Goal: Task Accomplishment & Management: Manage account settings

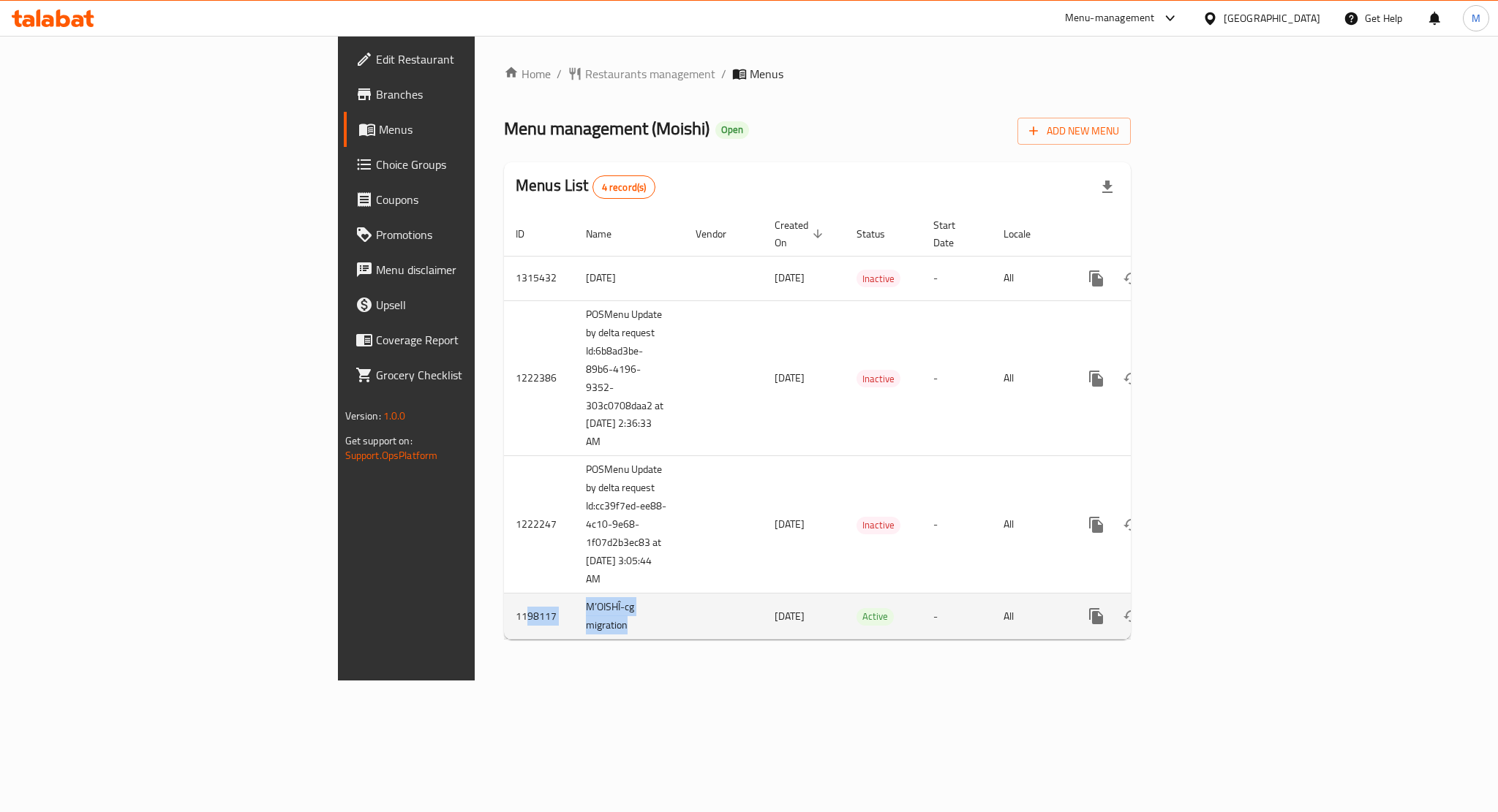
drag, startPoint x: 427, startPoint y: 613, endPoint x: 302, endPoint y: 582, distance: 128.8
click at [504, 593] on tr "1198117 M’OISHÎ-cg migration [DATE] Active - All" at bounding box center [867, 616] width 726 height 46
click at [518, 658] on div "Home / Restaurants management / Menus Menu management ( Moishi ) Open Add New M…" at bounding box center [817, 358] width 685 height 645
click at [734, 681] on div "Home / Restaurants management / Menus Menu management ( Moishi ) Open Add New M…" at bounding box center [817, 358] width 685 height 645
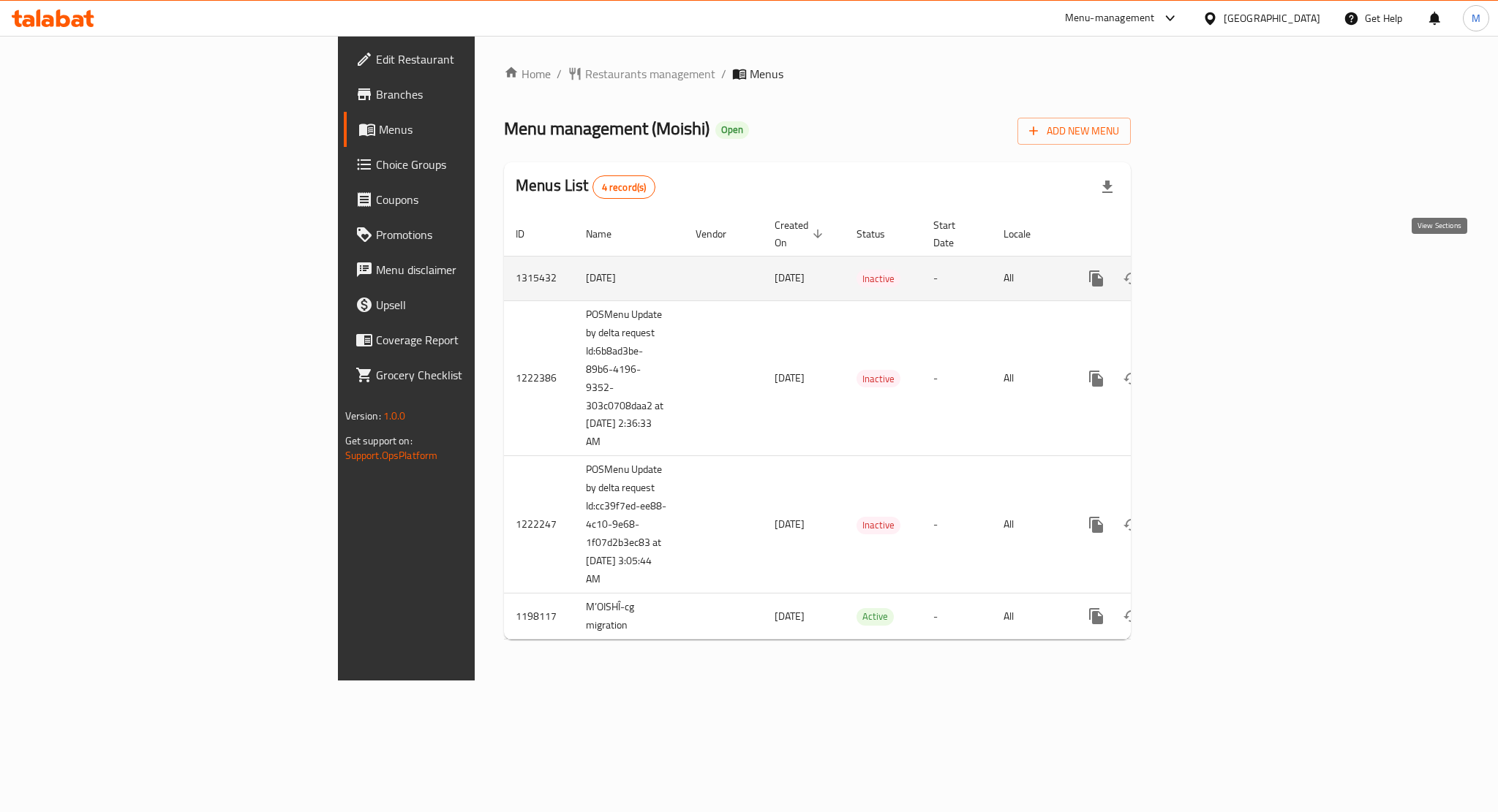
click at [1211, 269] on icon "enhanced table" at bounding box center [1201, 278] width 18 height 18
click at [856, 272] on span "Inactive" at bounding box center [878, 281] width 44 height 17
click at [574, 266] on td "[DATE]" at bounding box center [628, 279] width 109 height 44
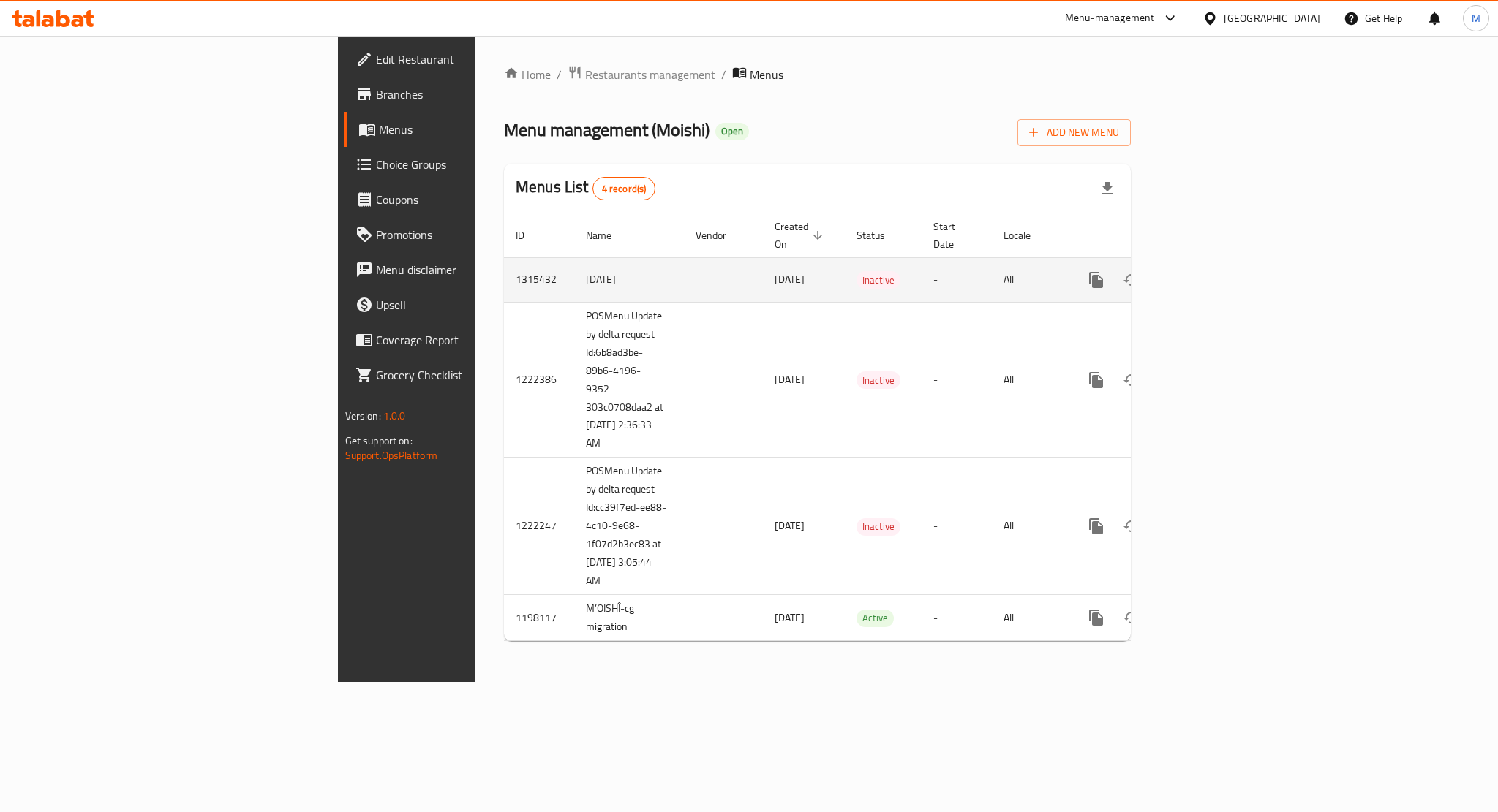
click at [574, 266] on td "[DATE]" at bounding box center [628, 279] width 109 height 44
click at [747, 109] on div "Home / Restaurants management / Menus Menu management ( Moishi ) Open Add New M…" at bounding box center [817, 359] width 627 height 588
